Goal: Navigation & Orientation: Understand site structure

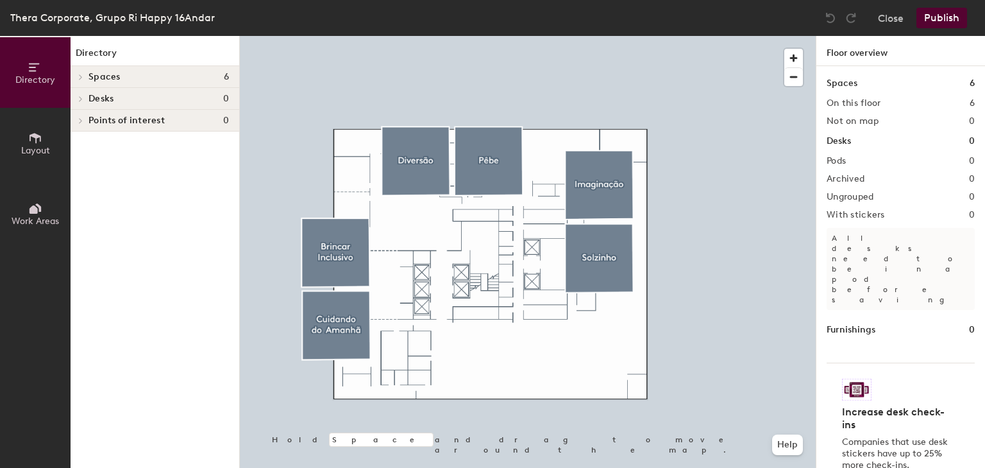
click at [32, 146] on span "Layout" at bounding box center [35, 150] width 29 height 11
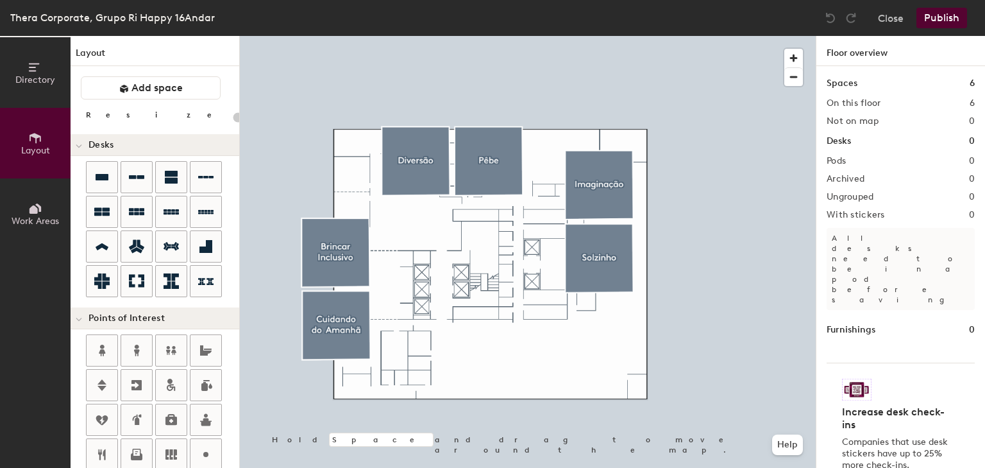
click at [40, 217] on span "Work Areas" at bounding box center [35, 221] width 47 height 11
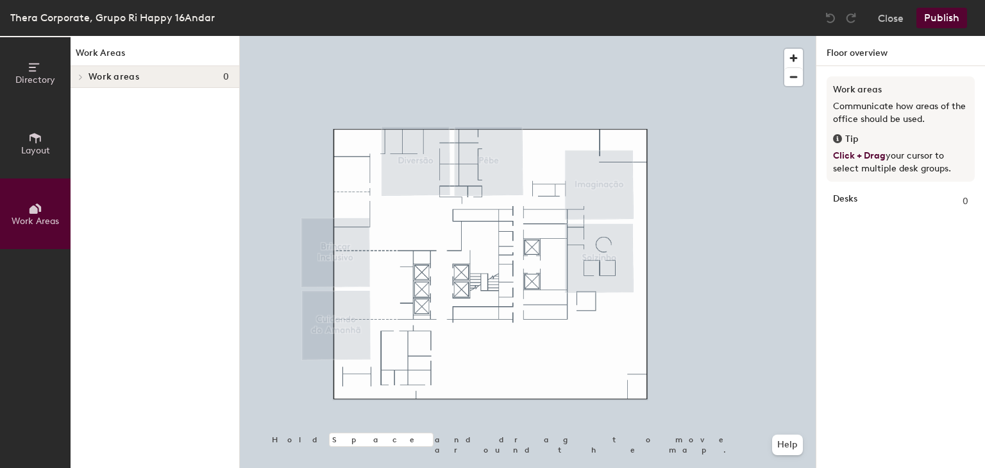
click at [40, 85] on button "Directory" at bounding box center [35, 72] width 71 height 71
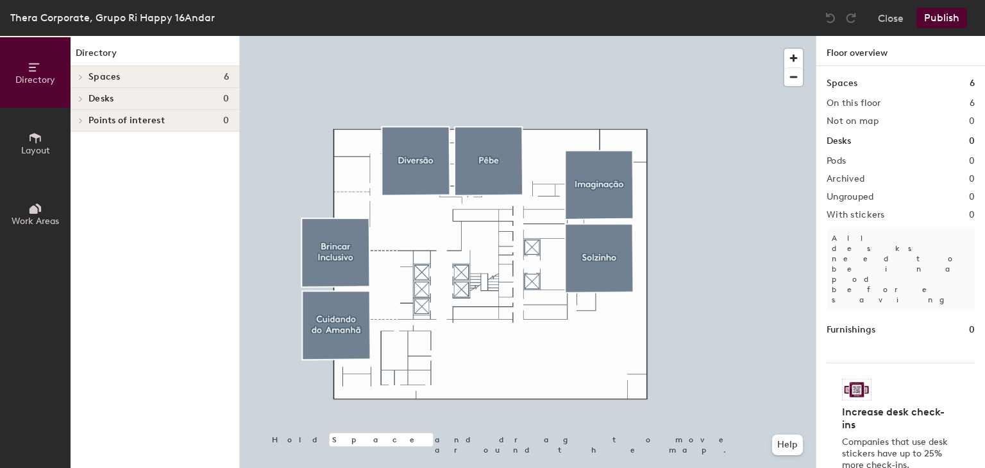
click at [93, 73] on span "Spaces" at bounding box center [105, 77] width 32 height 10
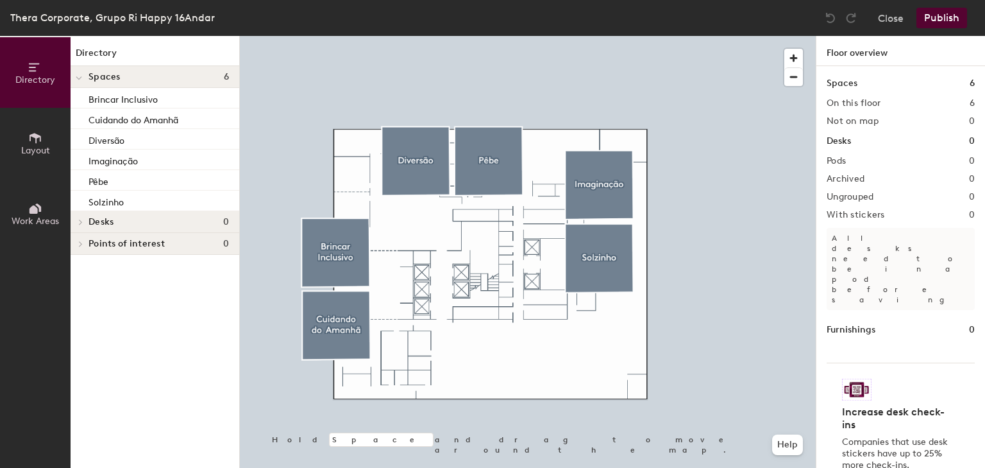
click at [44, 157] on button "Layout" at bounding box center [35, 143] width 71 height 71
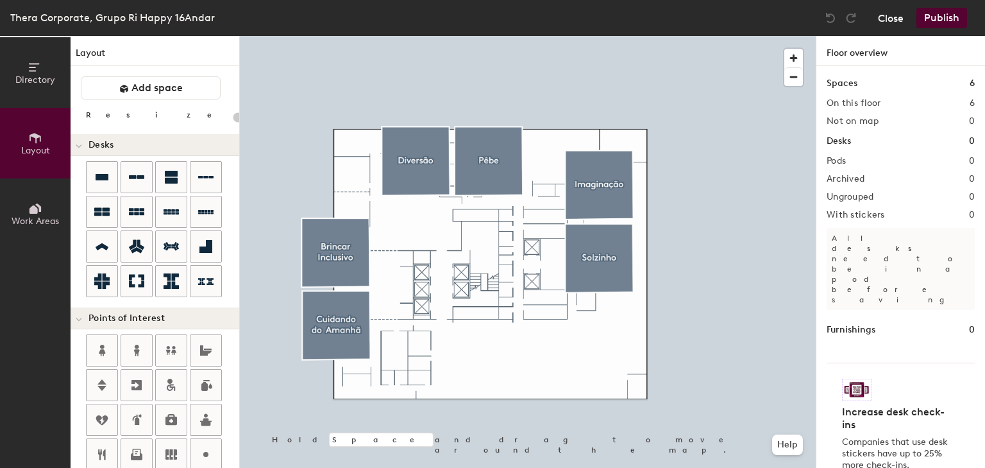
click at [891, 23] on button "Close" at bounding box center [891, 18] width 26 height 21
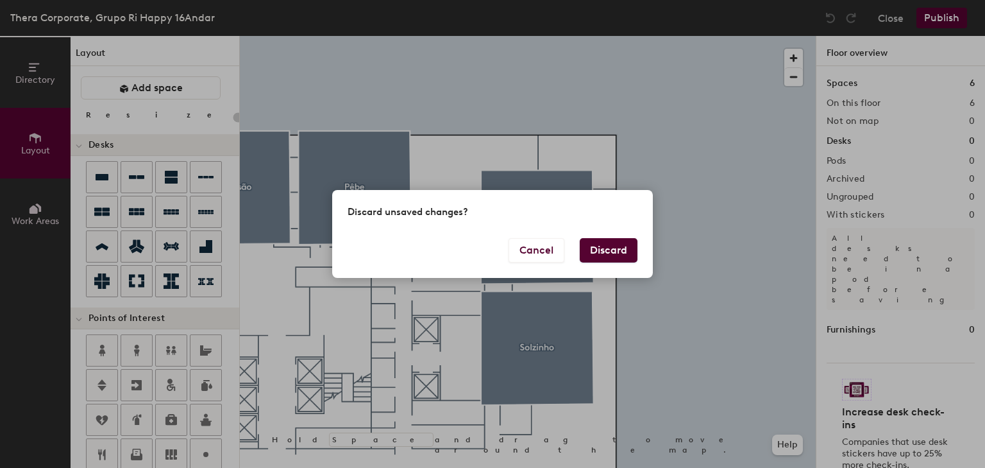
click at [602, 253] on button "Discard" at bounding box center [609, 250] width 58 height 24
